Goal: Transaction & Acquisition: Purchase product/service

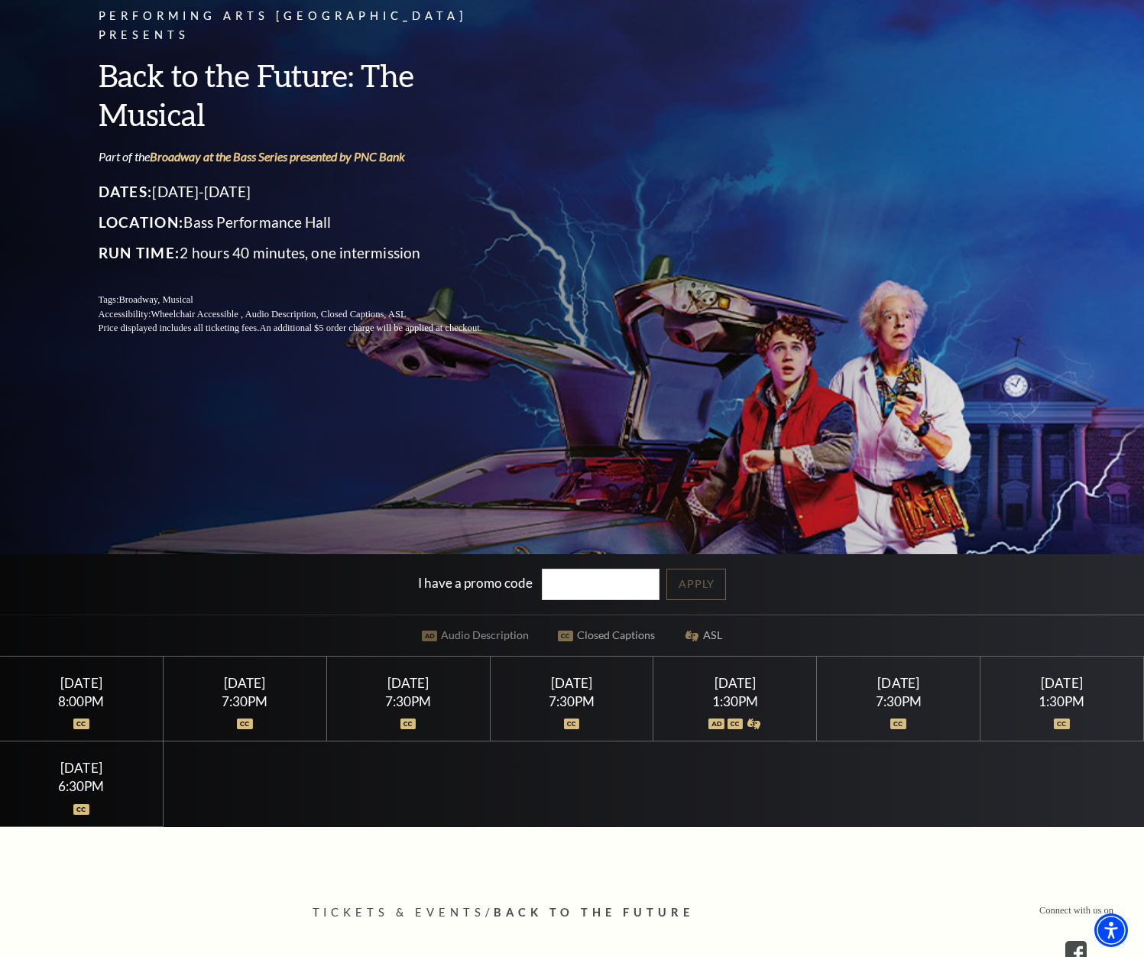
scroll to position [29, 0]
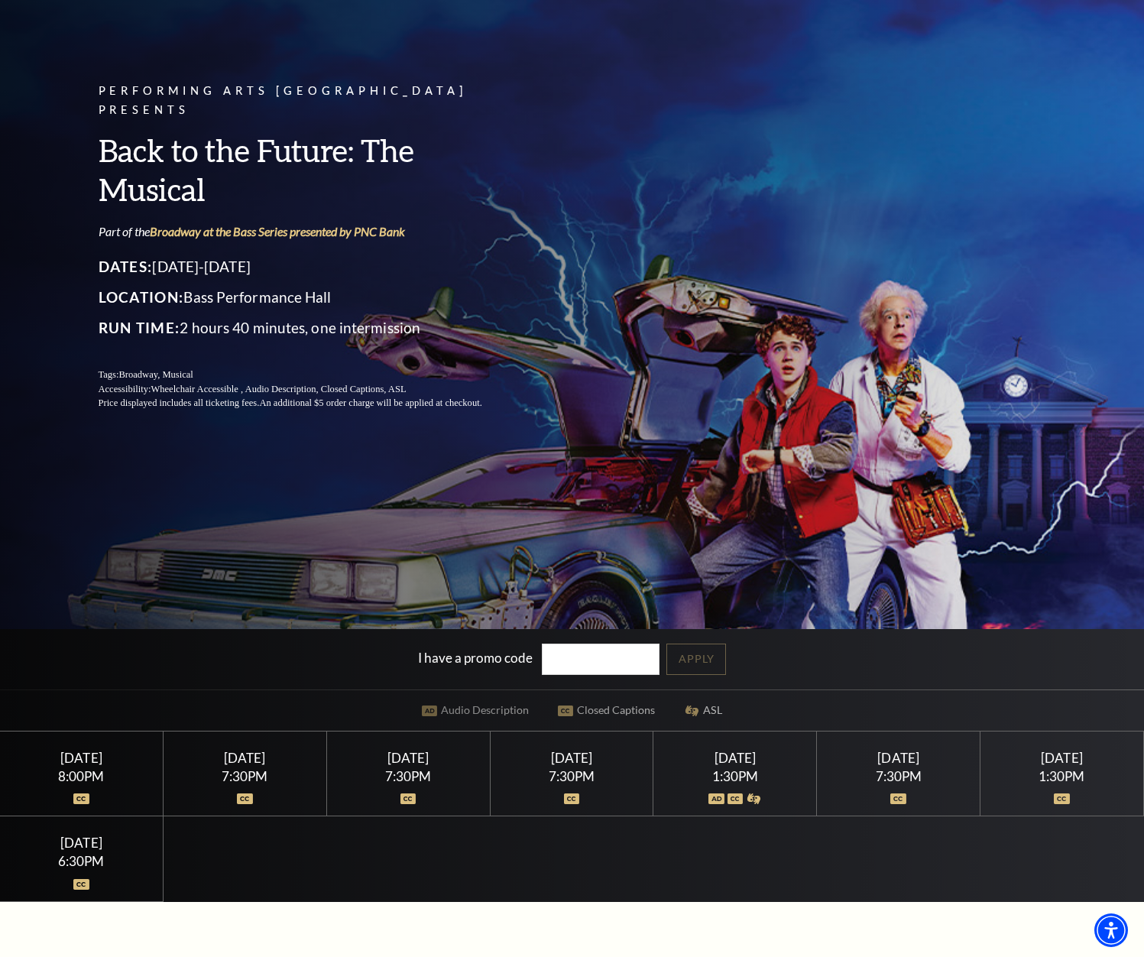
scroll to position [153, 0]
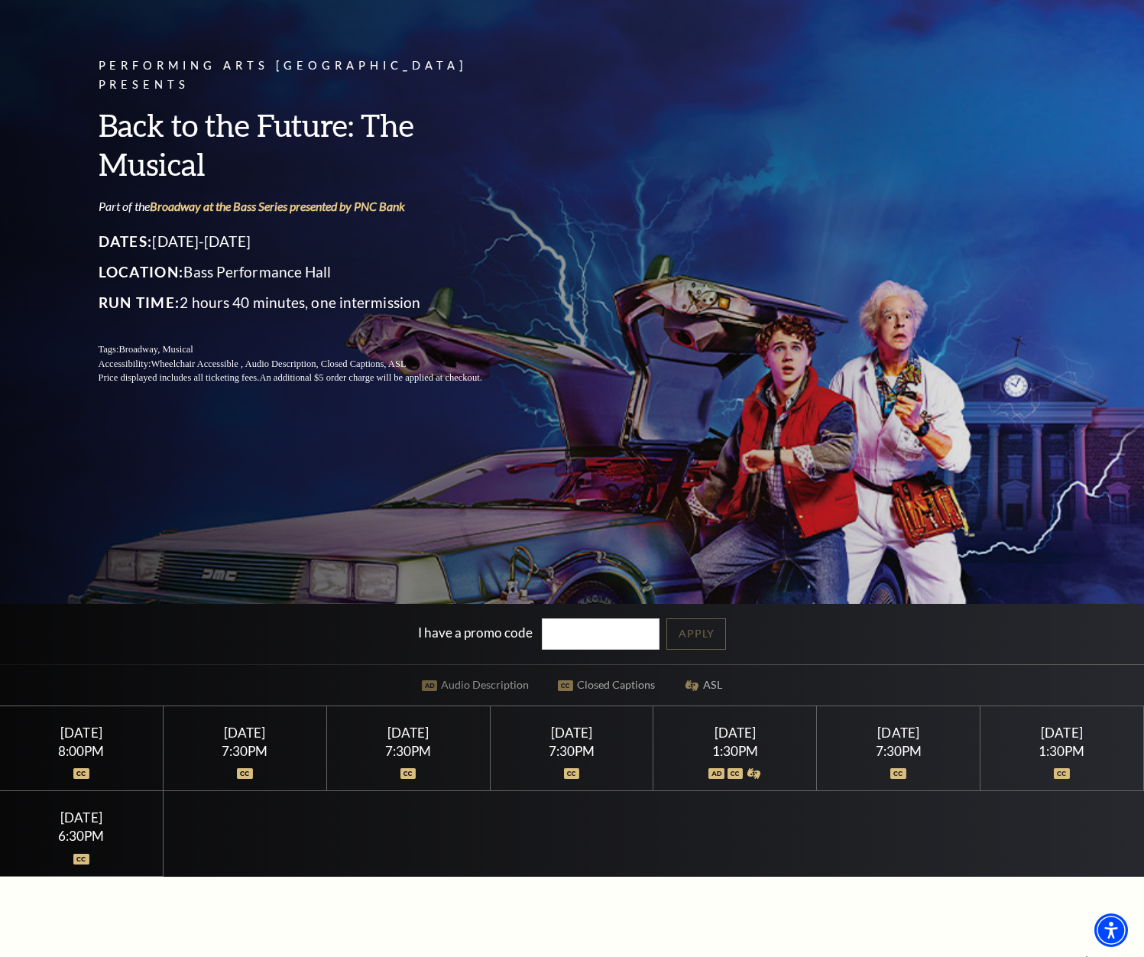
click at [365, 764] on div at bounding box center [408, 765] width 126 height 15
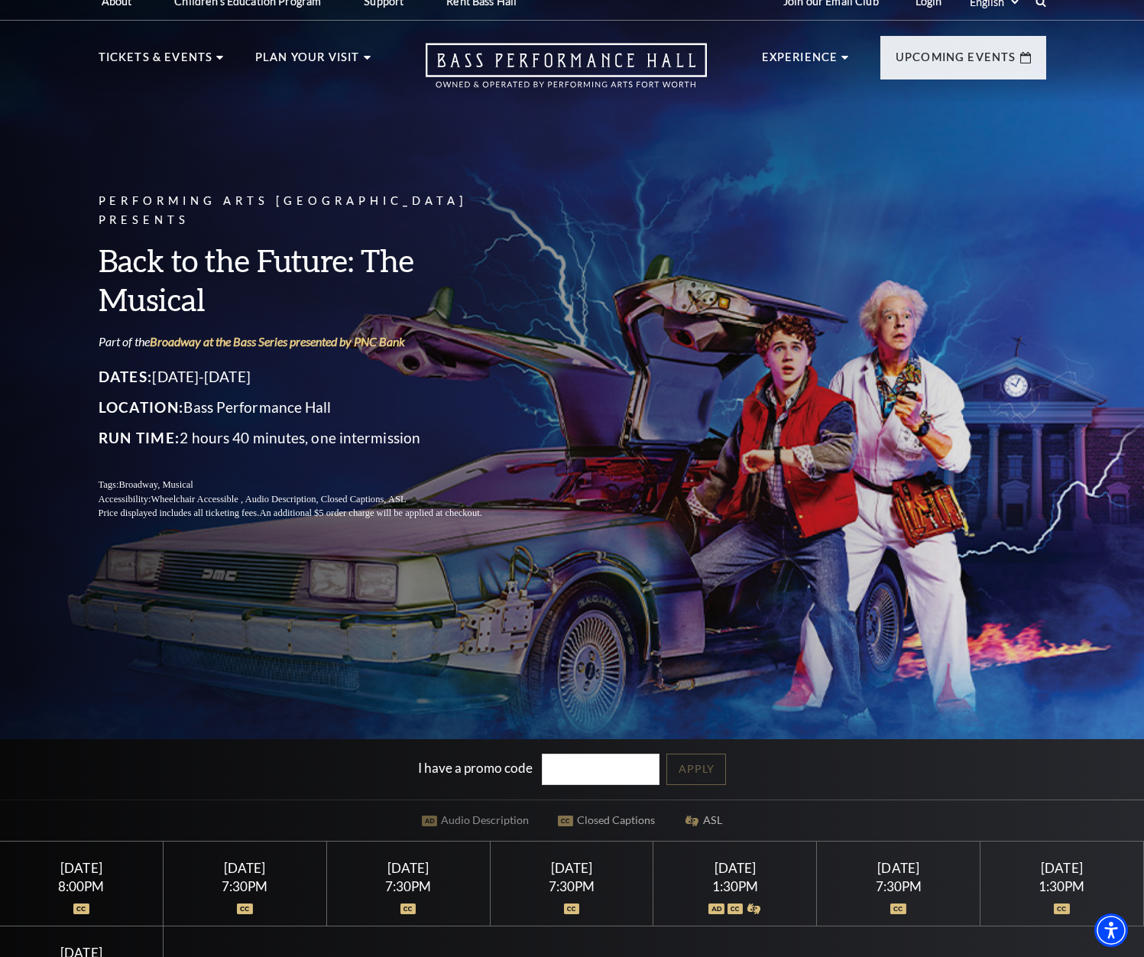
scroll to position [0, 0]
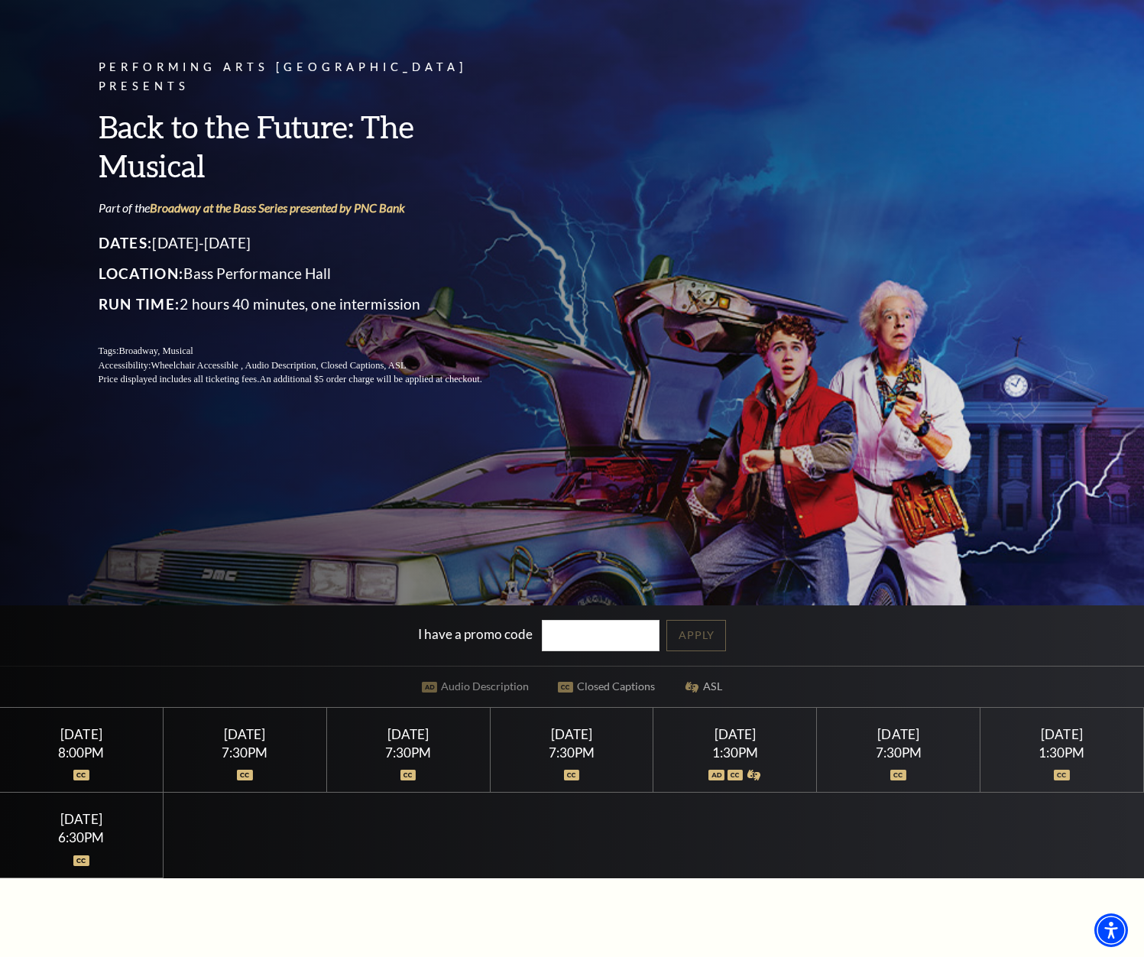
scroll to position [153, 0]
